Goal: Find contact information: Find contact information

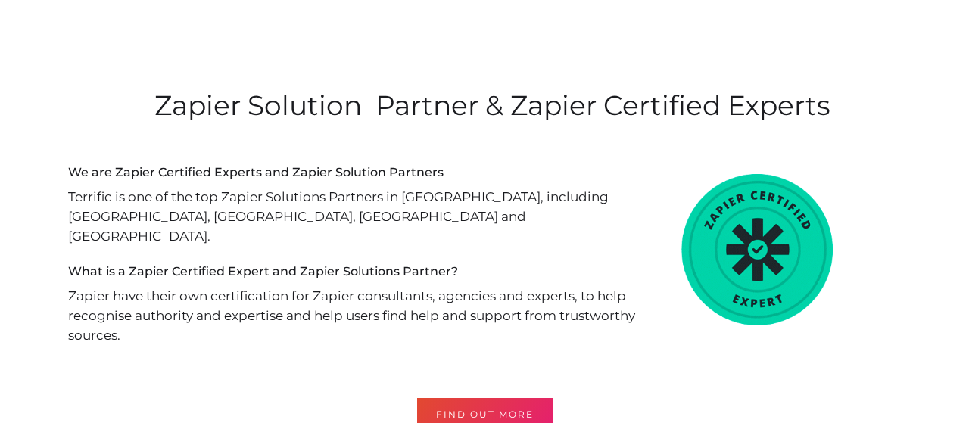
scroll to position [4177, 0]
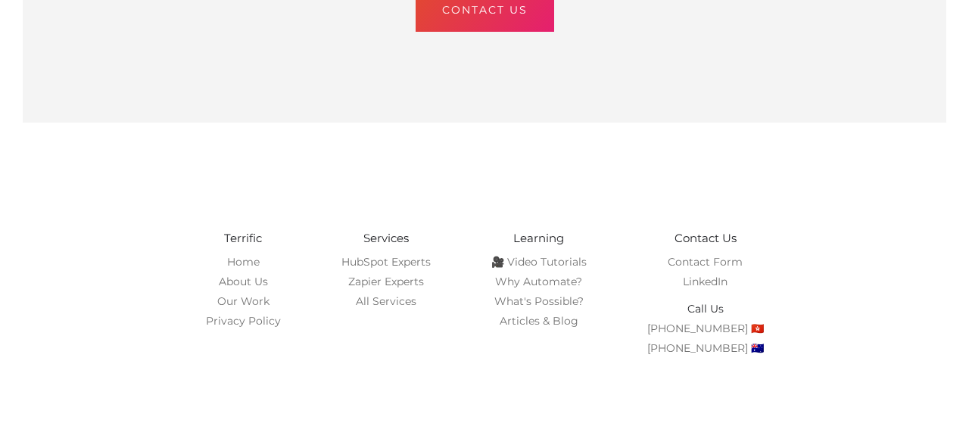
click at [699, 229] on h6 "Contact Us" at bounding box center [705, 239] width 117 height 20
click at [717, 229] on h6 "Contact Us" at bounding box center [705, 239] width 117 height 20
click at [686, 229] on h6 "Contact Us" at bounding box center [705, 239] width 117 height 20
click at [697, 229] on h6 "Contact Us" at bounding box center [705, 239] width 117 height 20
click at [410, 255] on link "HubSpot Experts" at bounding box center [385, 262] width 89 height 14
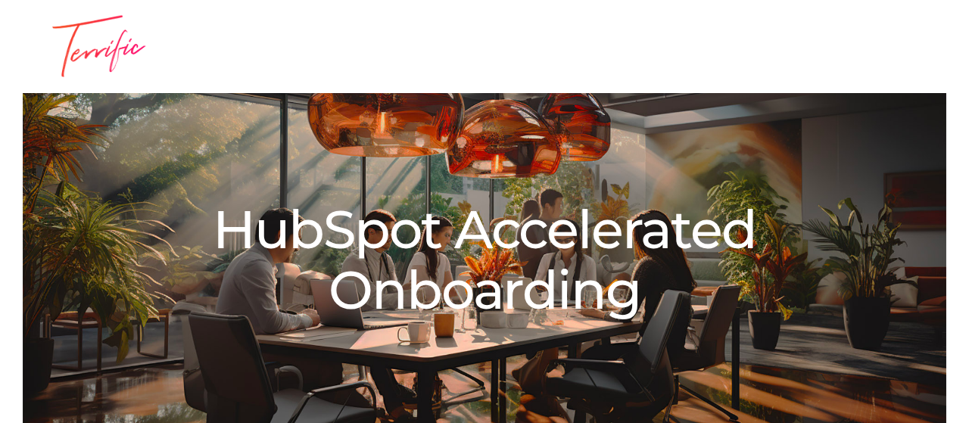
click at [76, 52] on img at bounding box center [98, 46] width 151 height 64
click at [113, 51] on img at bounding box center [98, 46] width 151 height 64
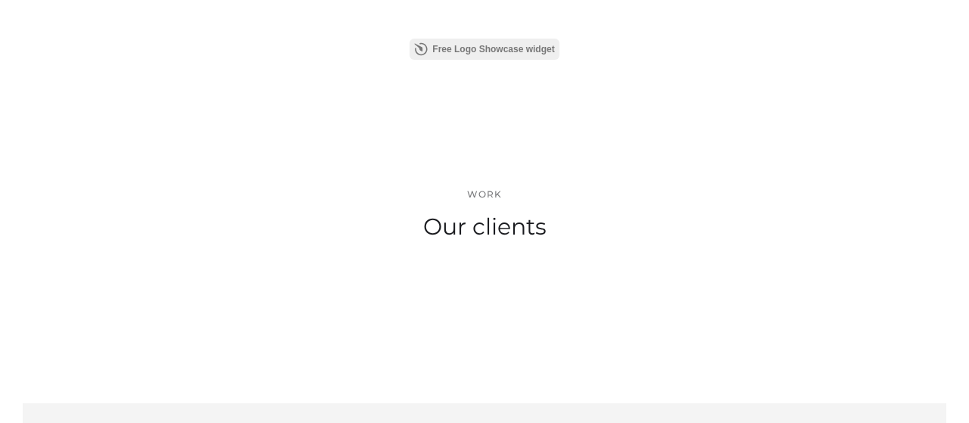
scroll to position [5097, 0]
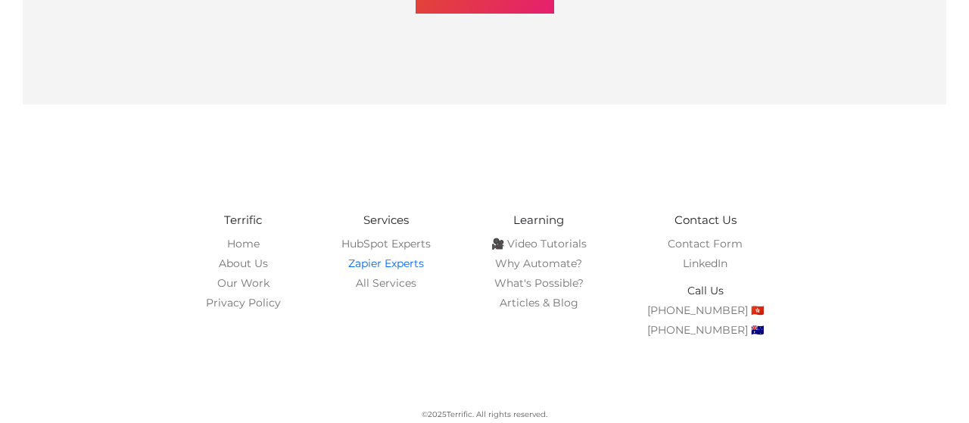
click at [378, 266] on link "Zapier Experts" at bounding box center [386, 264] width 76 height 14
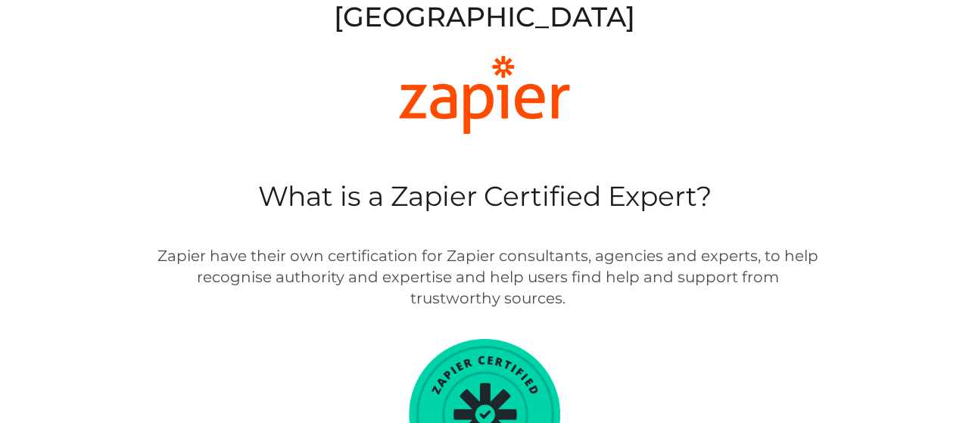
scroll to position [662, 0]
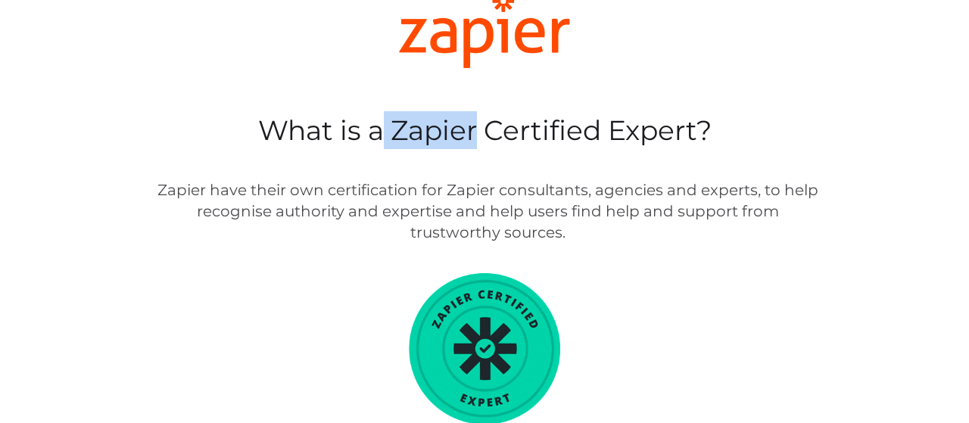
drag, startPoint x: 384, startPoint y: 89, endPoint x: 479, endPoint y: 95, distance: 94.8
click at [479, 111] on h2 "What is a Zapier Certified Expert?" at bounding box center [484, 130] width 690 height 38
copy h2 "Zapier"
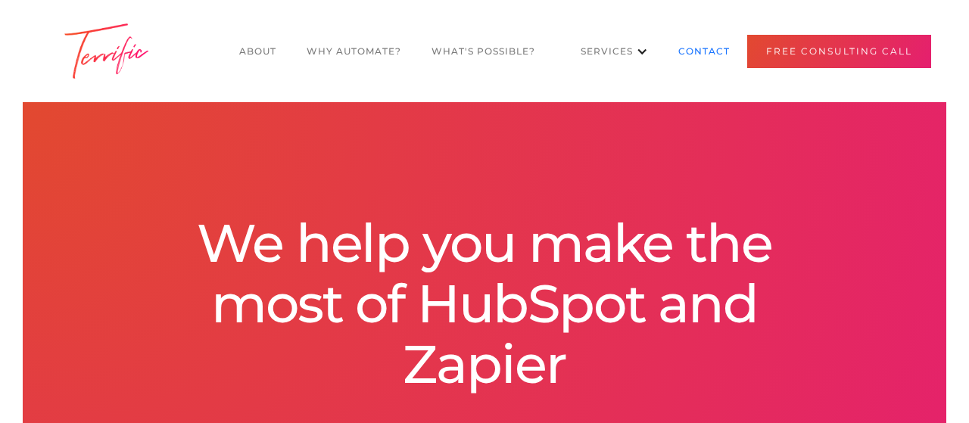
click at [701, 50] on link "CONTACT" at bounding box center [704, 51] width 82 height 29
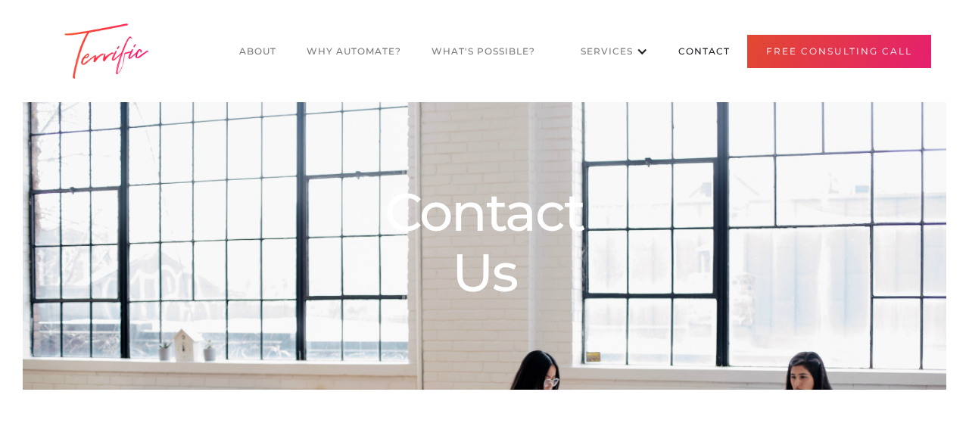
scroll to position [298, 0]
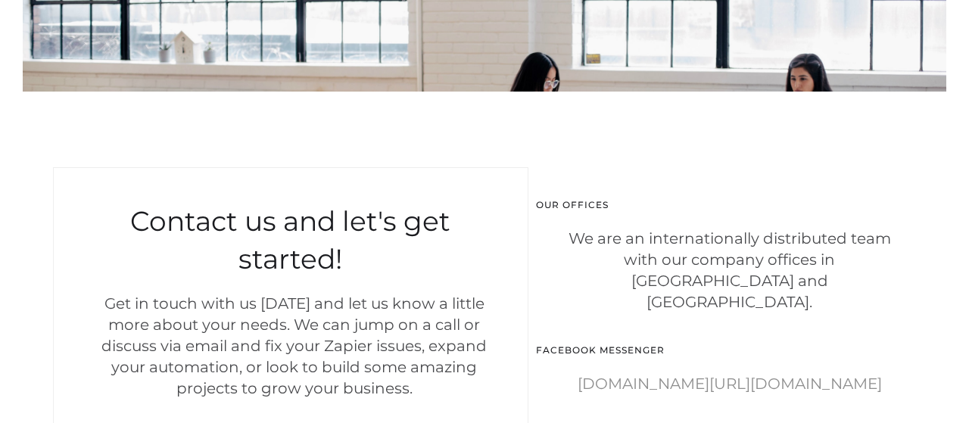
select select "IN"
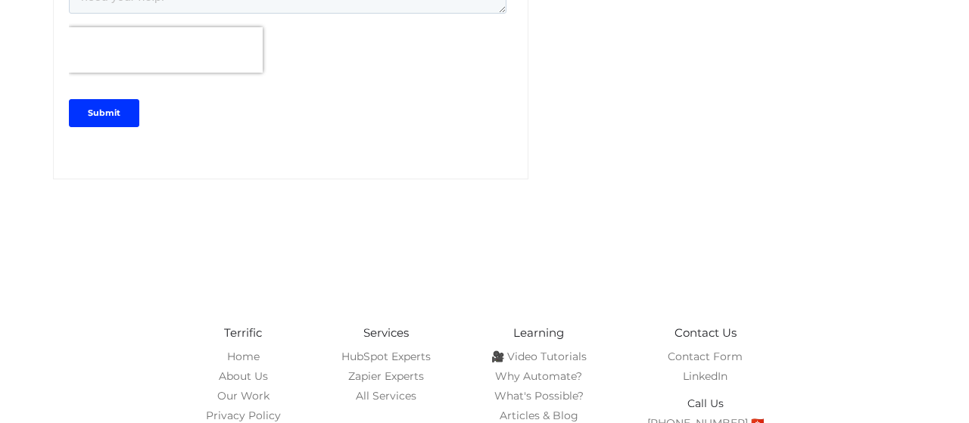
scroll to position [1144, 0]
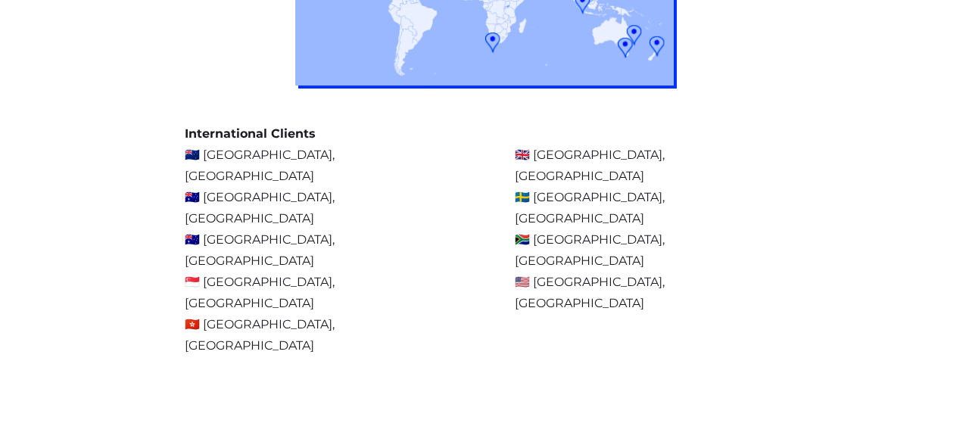
scroll to position [1582, 0]
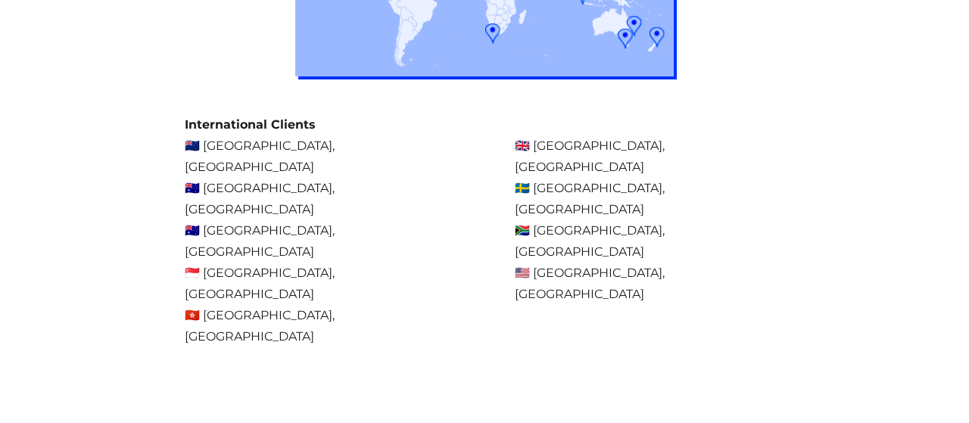
click at [400, 211] on div "International Clients 🇳🇿 Auckland, New Zealand 🇦🇺 Melbourne, Australia 🇦🇺 Brisb…" at bounding box center [319, 230] width 269 height 233
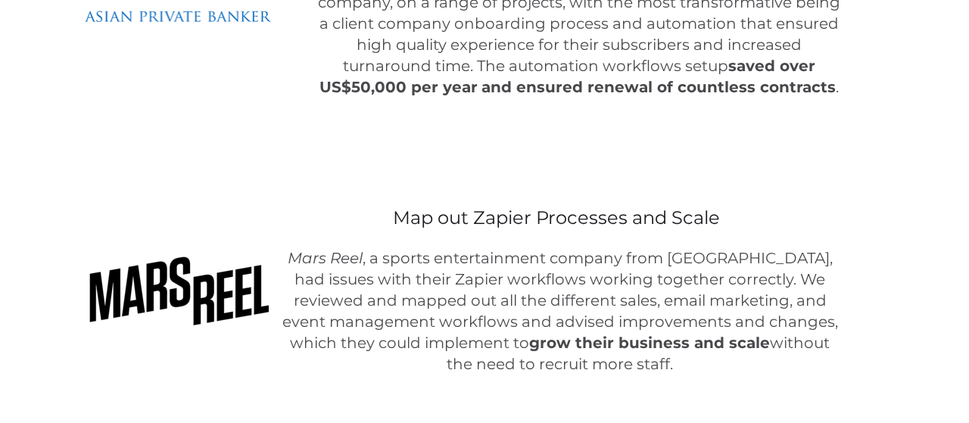
scroll to position [3201, 0]
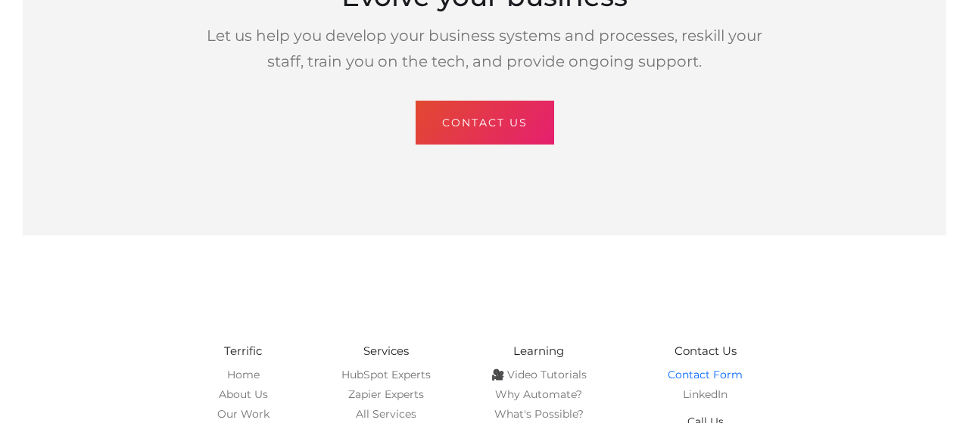
click at [709, 368] on link "Contact Form" at bounding box center [704, 375] width 75 height 14
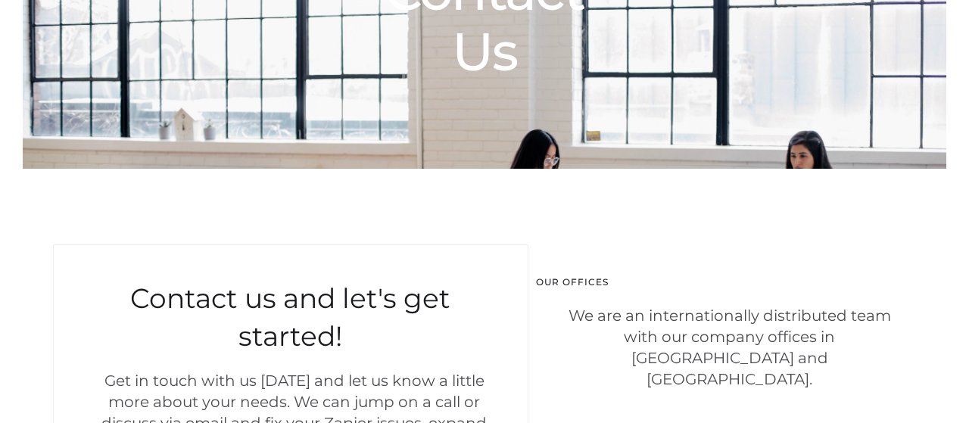
scroll to position [336, 0]
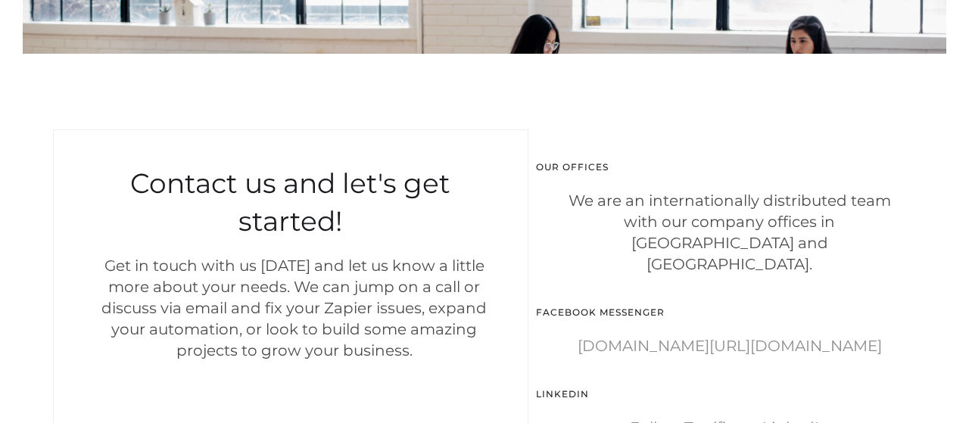
select select "IN"
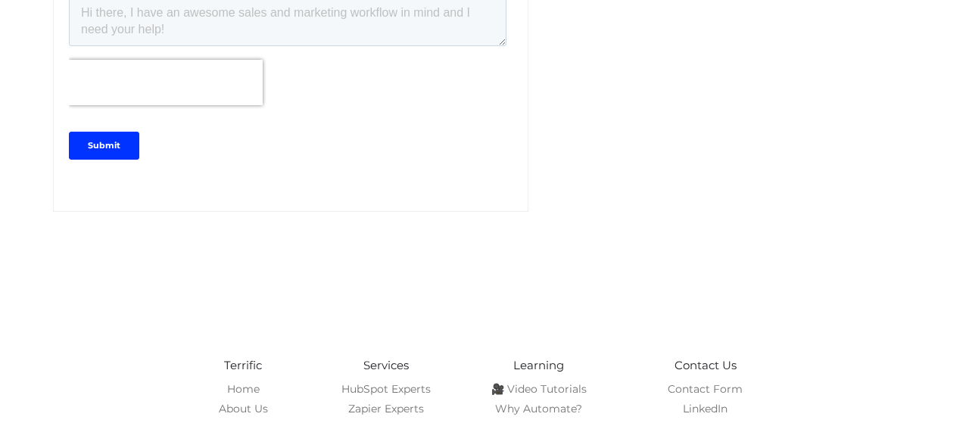
scroll to position [1144, 0]
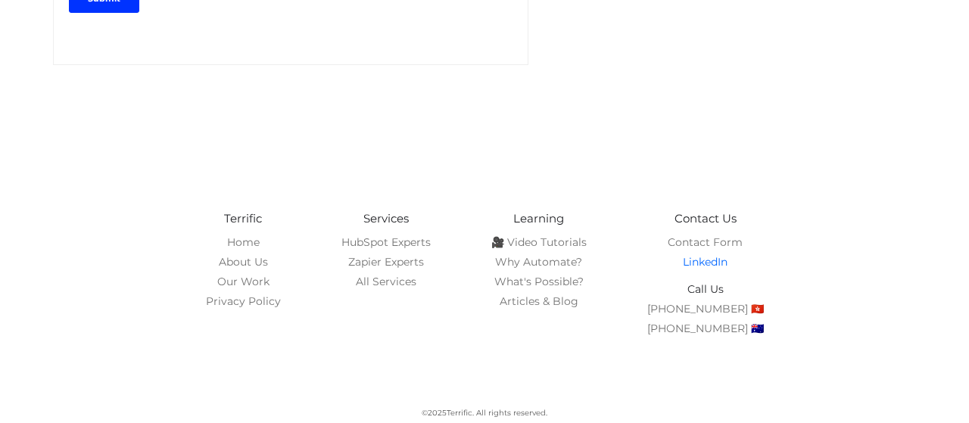
click at [698, 258] on link "LinkedIn" at bounding box center [705, 262] width 45 height 14
click at [255, 217] on h6 "Terrific" at bounding box center [243, 219] width 75 height 20
click at [252, 217] on h6 "Terrific" at bounding box center [243, 219] width 75 height 20
